Goal: Communication & Community: Participate in discussion

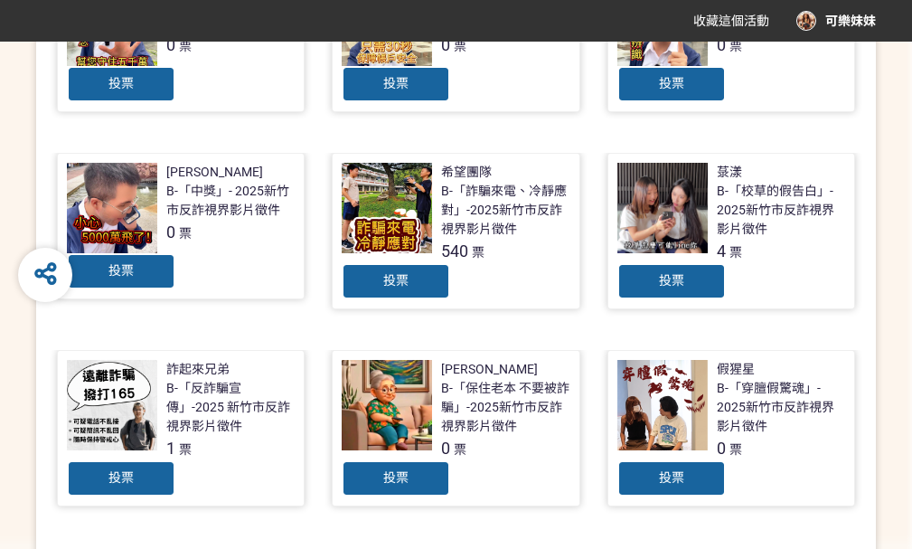
scroll to position [723, 0]
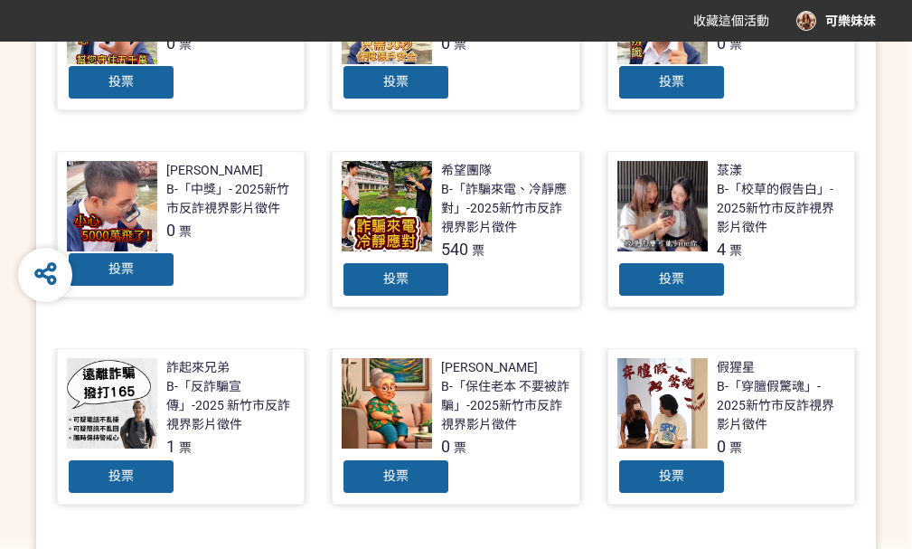
click at [680, 274] on span "投票" at bounding box center [671, 278] width 25 height 14
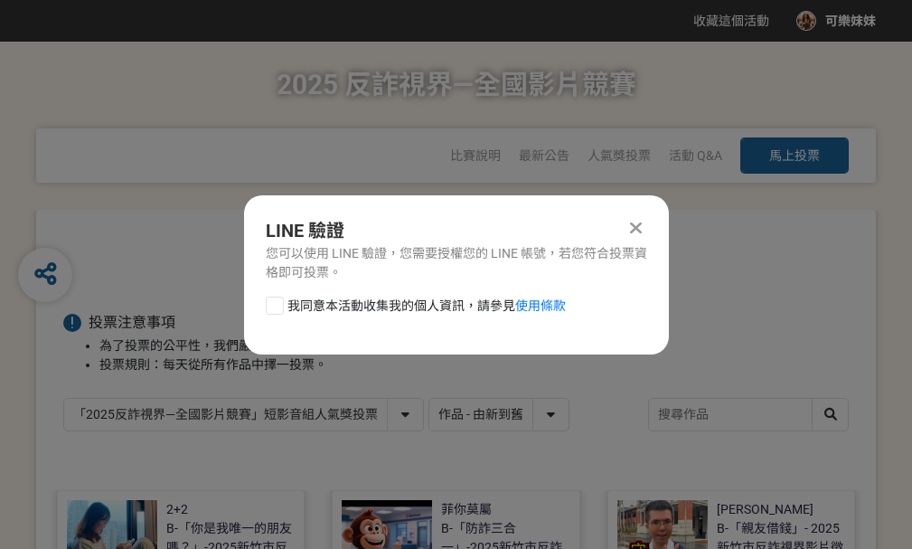
click at [276, 306] on div at bounding box center [275, 305] width 18 height 18
checkbox input "true"
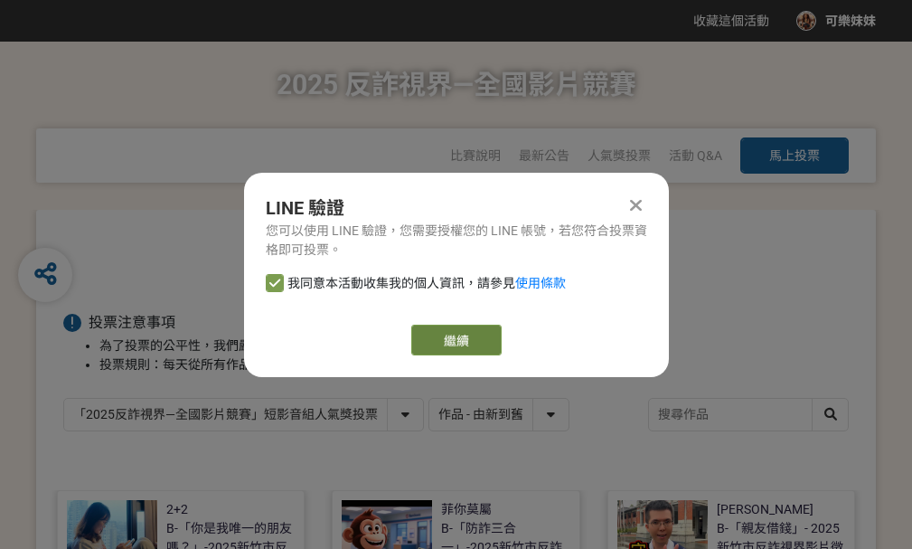
click at [429, 339] on link "繼續" at bounding box center [456, 339] width 90 height 31
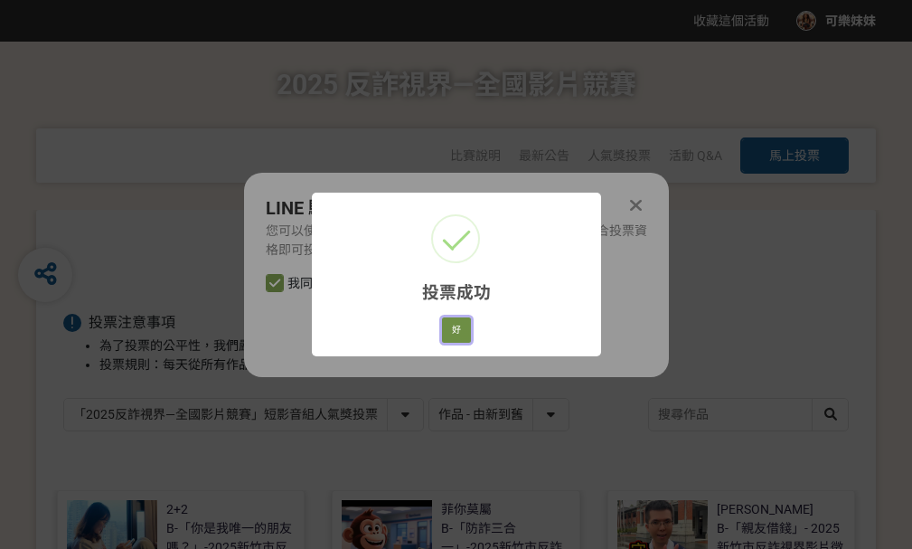
click at [457, 341] on button "好" at bounding box center [456, 329] width 29 height 25
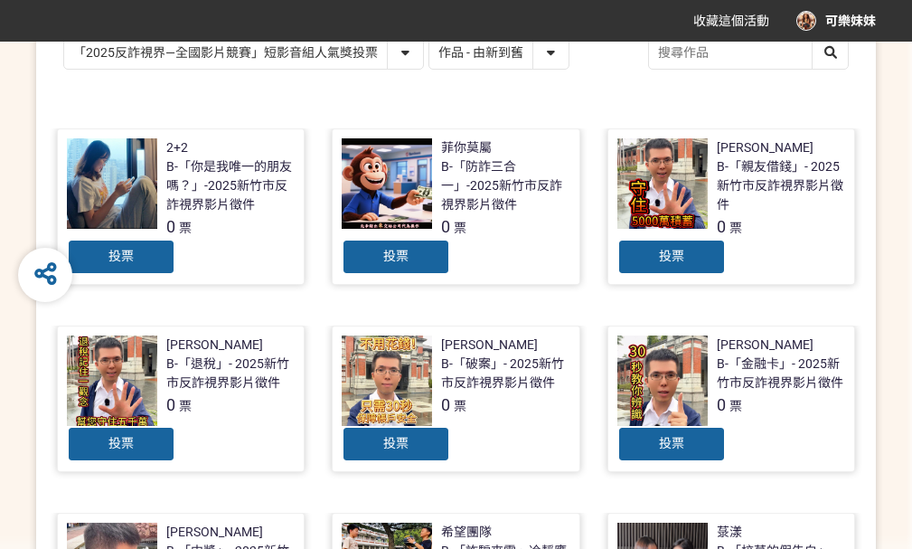
scroll to position [542, 0]
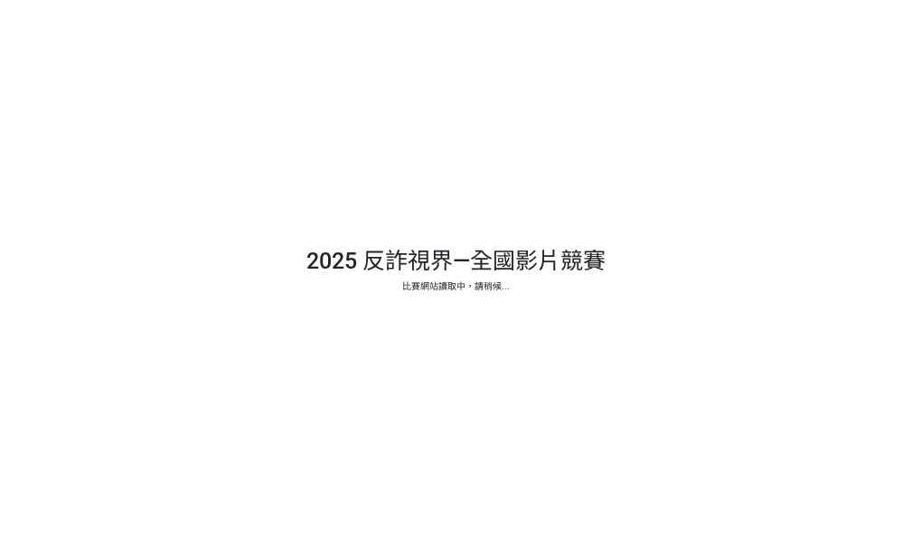
select select "13146"
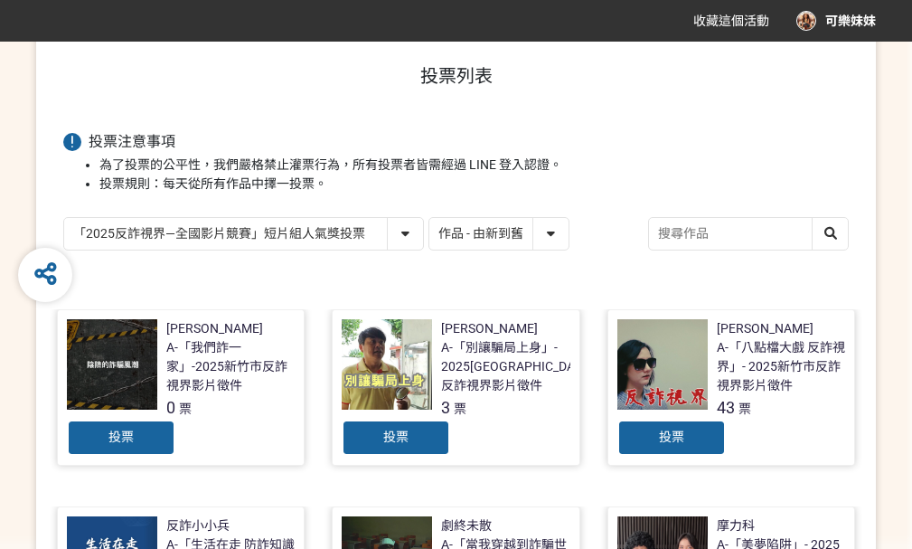
scroll to position [542, 0]
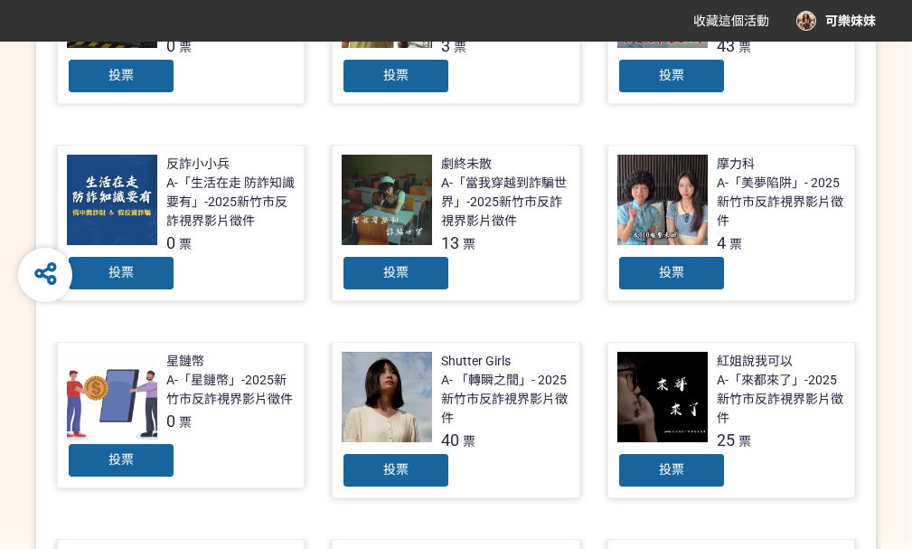
click at [648, 276] on div "投票" at bounding box center [671, 273] width 108 height 36
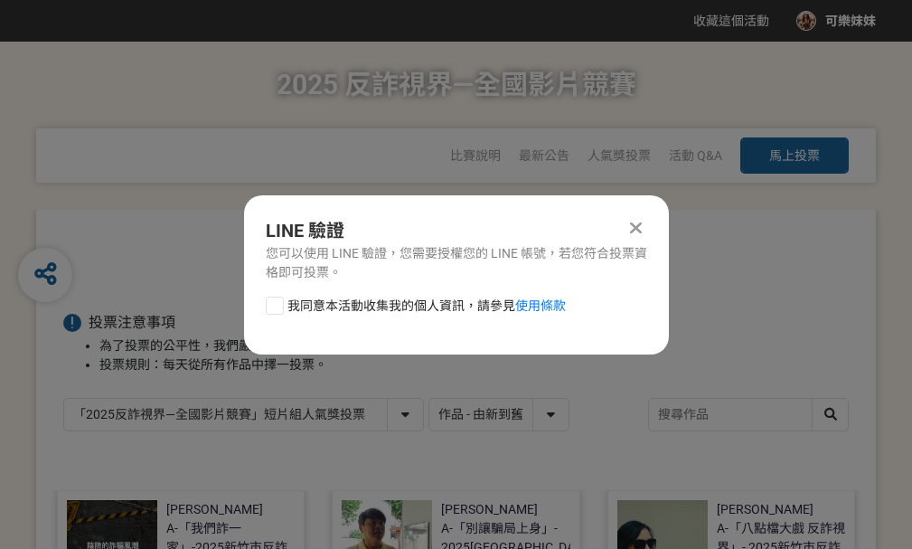
click at [281, 305] on div at bounding box center [275, 305] width 18 height 18
checkbox input "true"
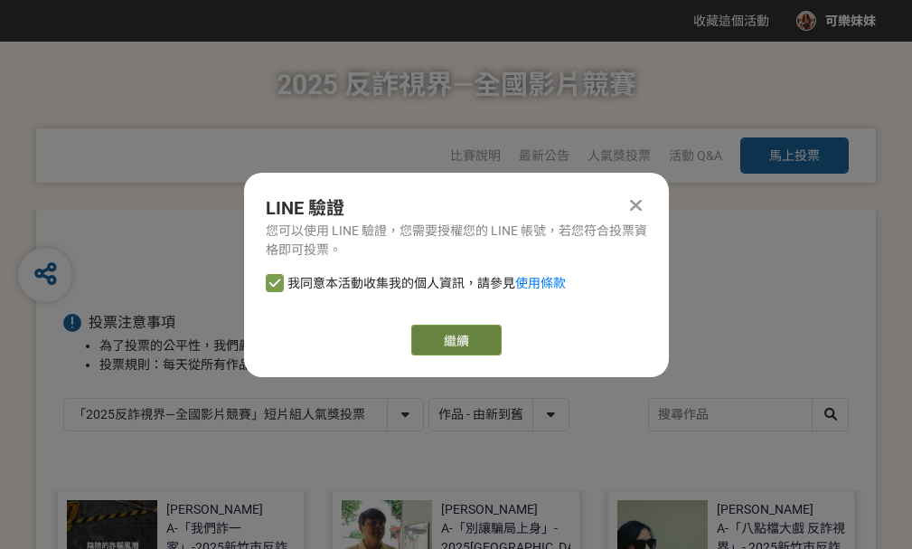
click at [426, 336] on link "繼續" at bounding box center [456, 339] width 90 height 31
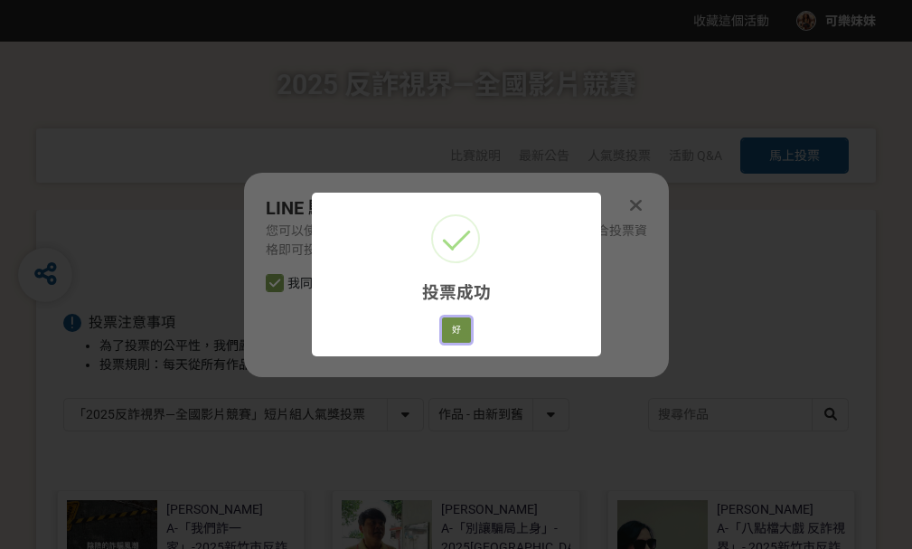
click at [454, 335] on button "好" at bounding box center [456, 329] width 29 height 25
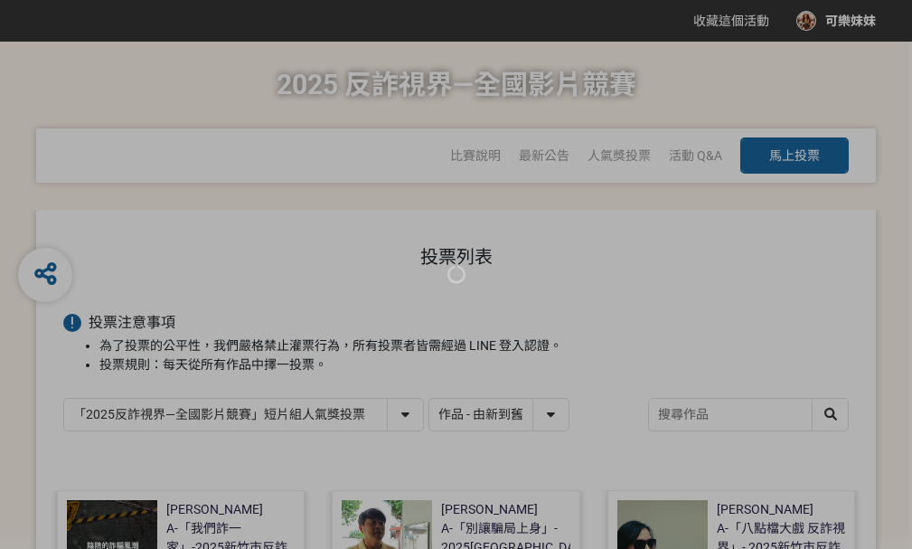
scroll to position [387, 0]
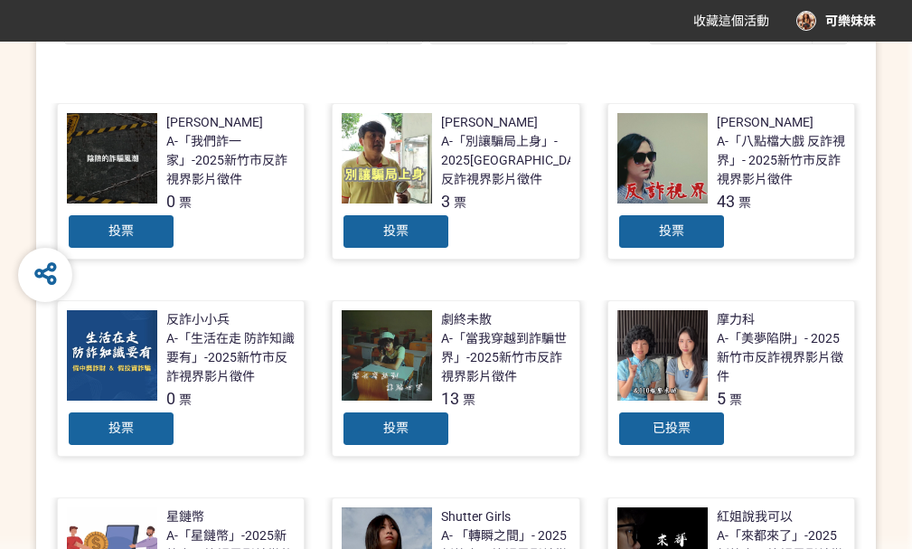
drag, startPoint x: 883, startPoint y: 2, endPoint x: 462, endPoint y: 65, distance: 425.9
click at [462, 65] on div "投票列表 投票注意事項 為了投票的公平性，我們嚴格禁止灌票行為，所有投票者皆需經過 LINE 登入認證。 投票規則：每天從所有作品中擇一投票。 「2025反詐…" at bounding box center [456, 418] width 840 height 1191
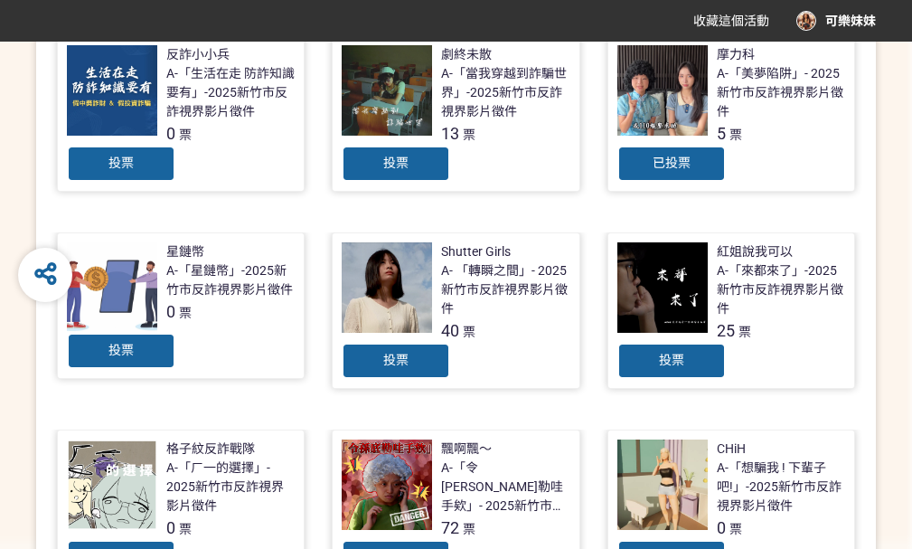
scroll to position [658, 0]
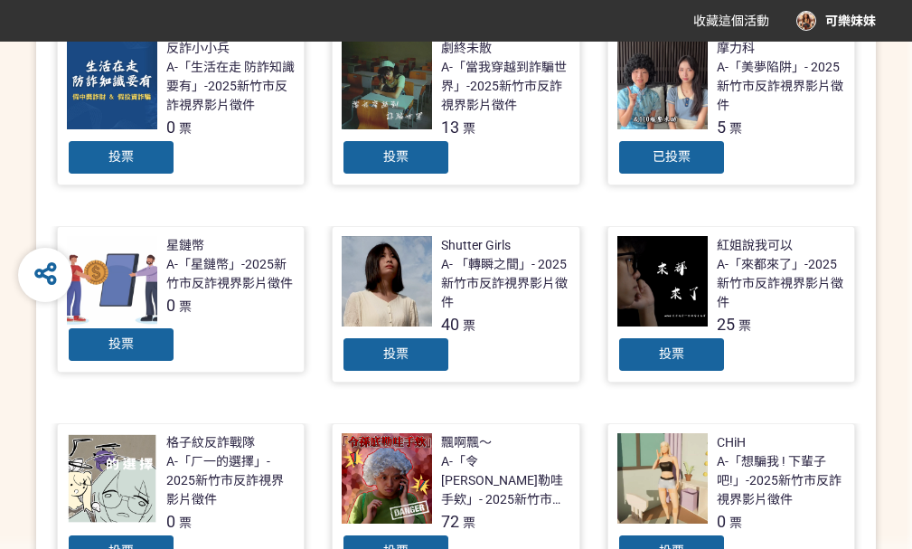
click at [640, 271] on div at bounding box center [662, 281] width 90 height 90
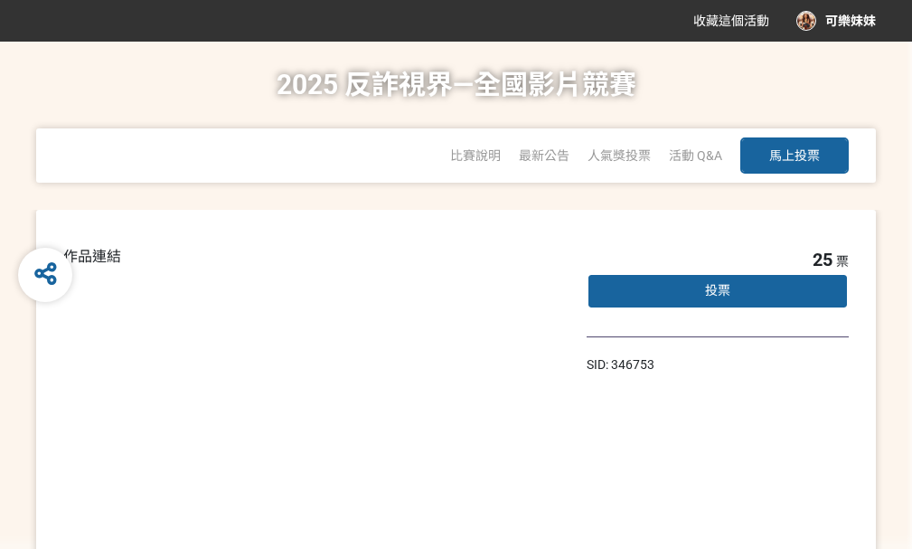
scroll to position [90, 0]
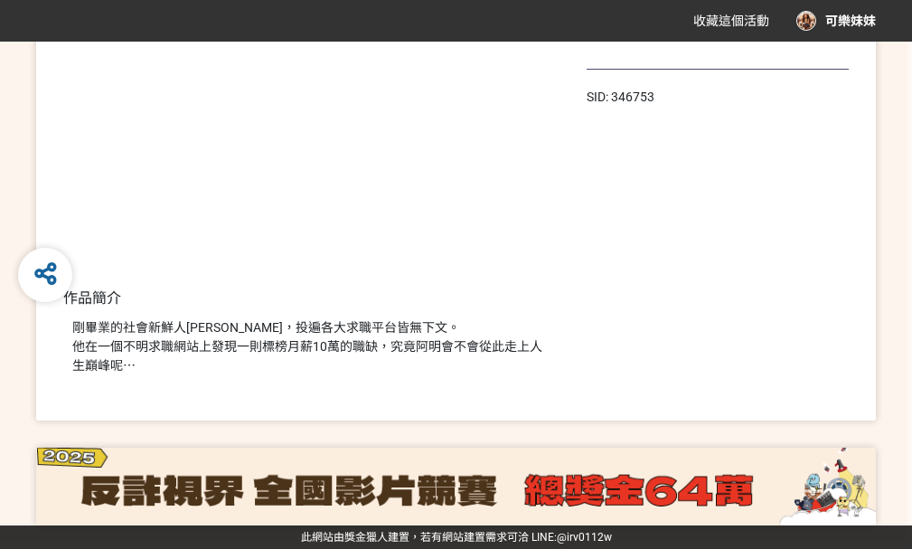
select select "13146"
